Goal: Information Seeking & Learning: Learn about a topic

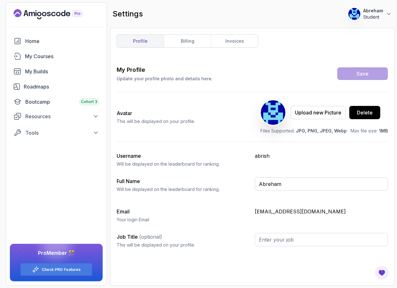
type input "Student"
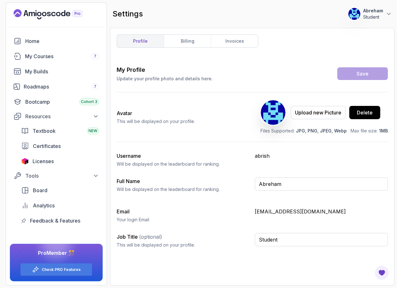
click at [140, 40] on link "profile" at bounding box center [140, 41] width 47 height 13
click at [33, 57] on div "My Courses 7" at bounding box center [62, 56] width 74 height 8
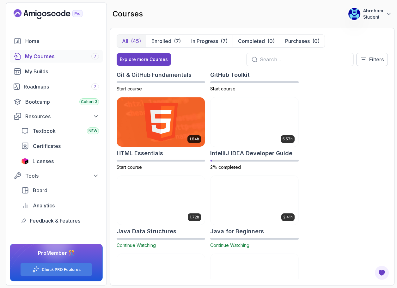
scroll to position [474, 0]
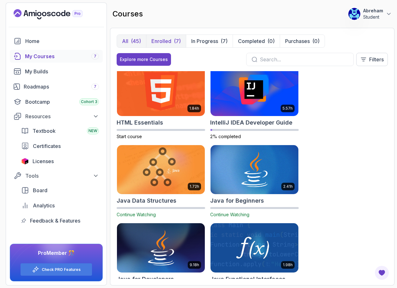
click at [168, 40] on p "Enrolled" at bounding box center [161, 41] width 20 height 8
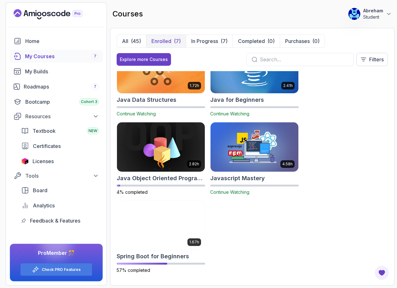
scroll to position [108, 0]
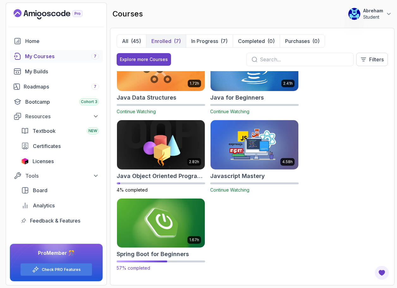
click at [165, 233] on img at bounding box center [161, 223] width 92 height 52
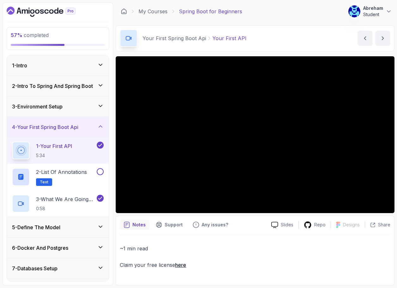
click at [102, 125] on icon at bounding box center [100, 126] width 6 height 6
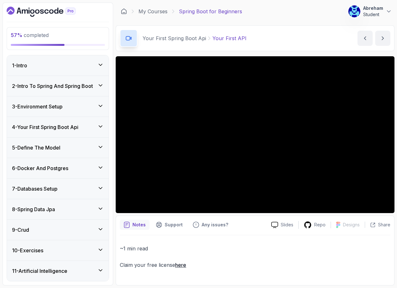
click at [330, 251] on p "~1 min read" at bounding box center [255, 248] width 271 height 9
